Goal: Information Seeking & Learning: Learn about a topic

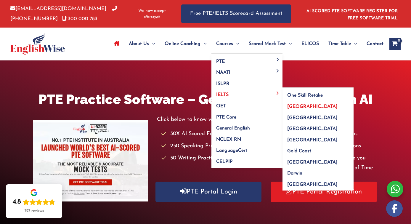
click at [295, 109] on span "[GEOGRAPHIC_DATA]" at bounding box center [312, 106] width 50 height 5
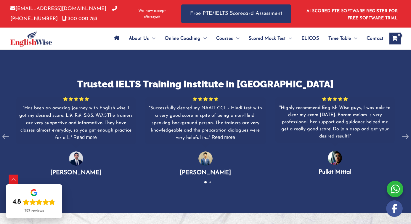
scroll to position [829, 0]
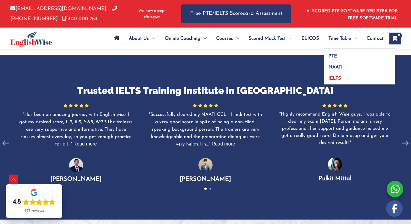
click at [341, 81] on span "IELTS" at bounding box center [335, 78] width 12 height 5
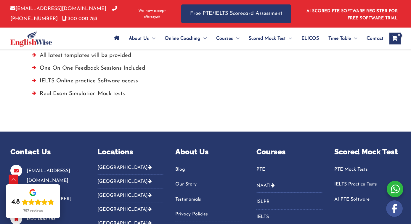
scroll to position [495, 0]
